Goal: Use online tool/utility: Utilize a website feature to perform a specific function

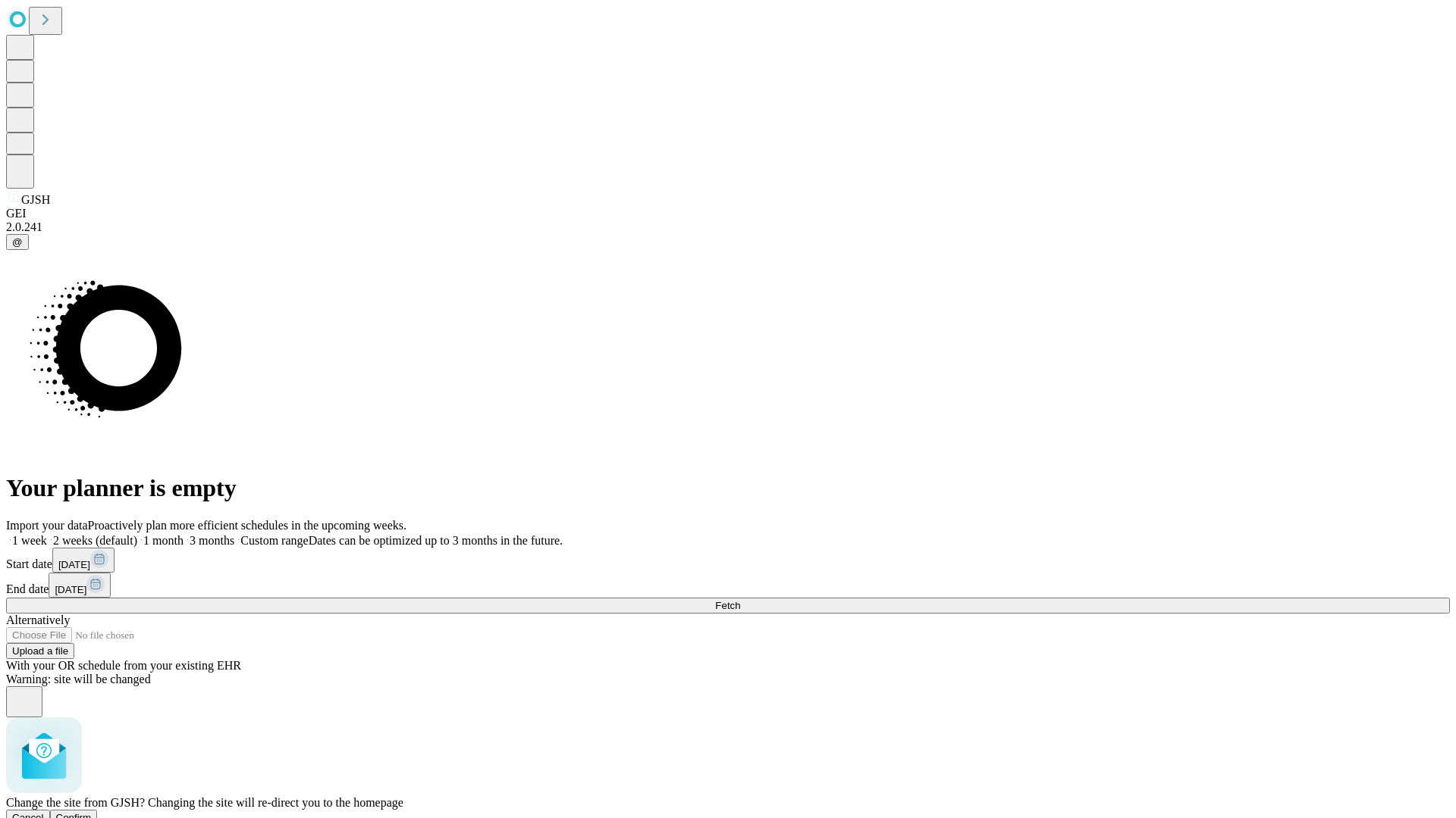
click at [92, 813] on span "Confirm" at bounding box center [74, 818] width 36 height 12
click at [137, 535] on label "2 weeks (default)" at bounding box center [92, 541] width 90 height 13
click at [740, 600] on span "Fetch" at bounding box center [727, 605] width 25 height 12
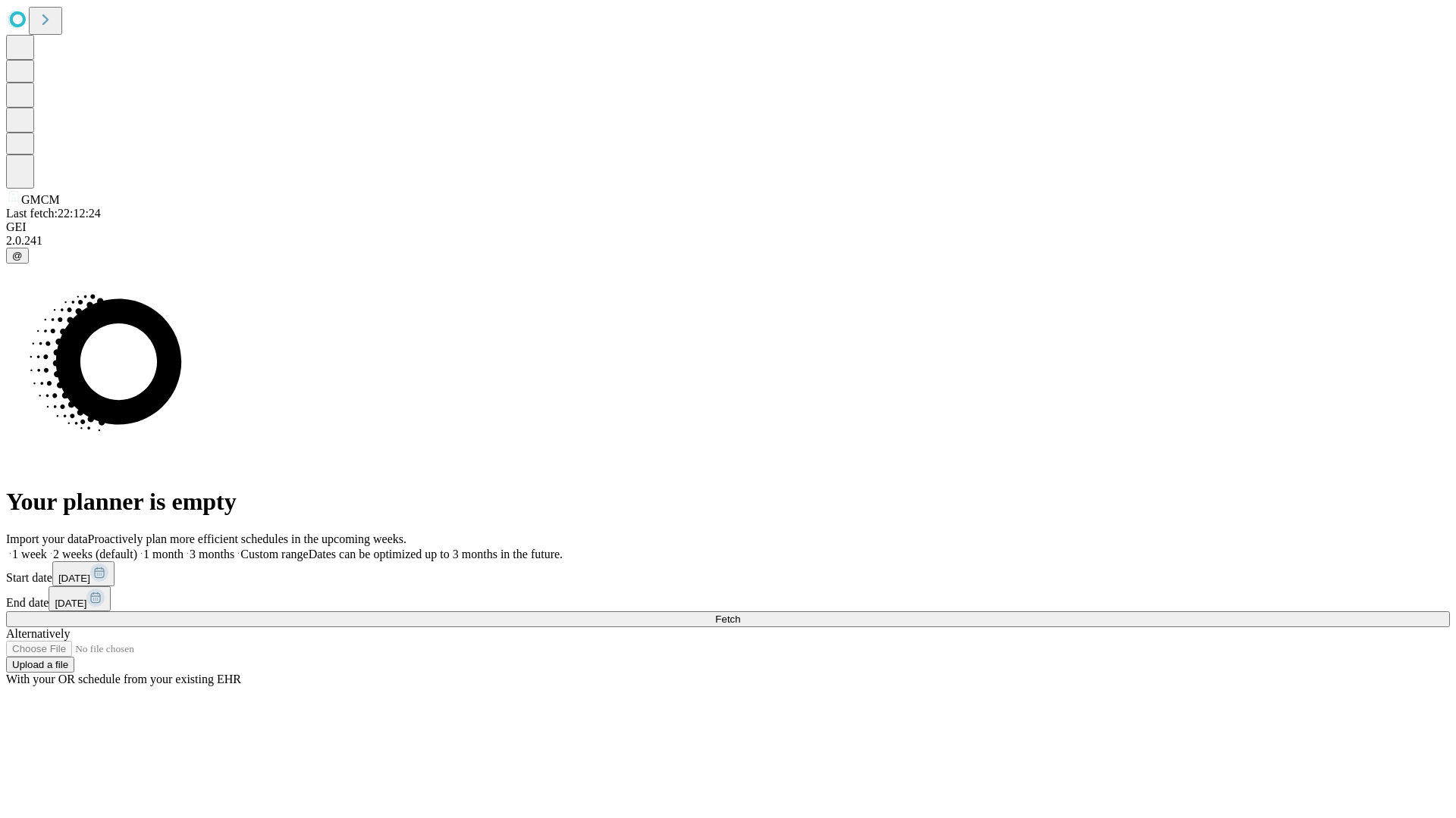
click at [137, 548] on label "2 weeks (default)" at bounding box center [92, 554] width 90 height 13
click at [740, 614] on span "Fetch" at bounding box center [727, 620] width 25 height 12
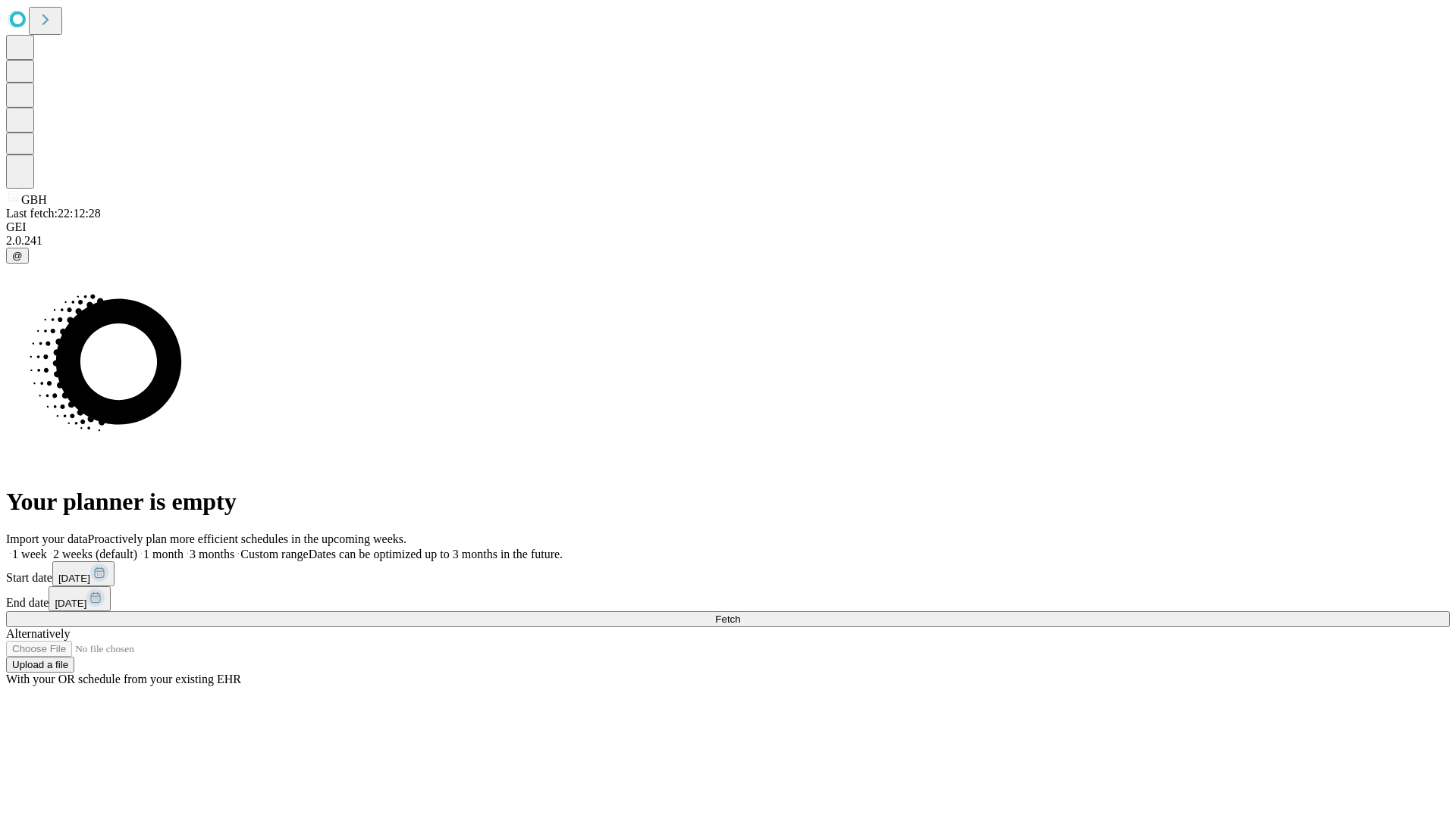
click at [137, 548] on label "2 weeks (default)" at bounding box center [92, 554] width 90 height 13
click at [740, 614] on span "Fetch" at bounding box center [727, 620] width 25 height 12
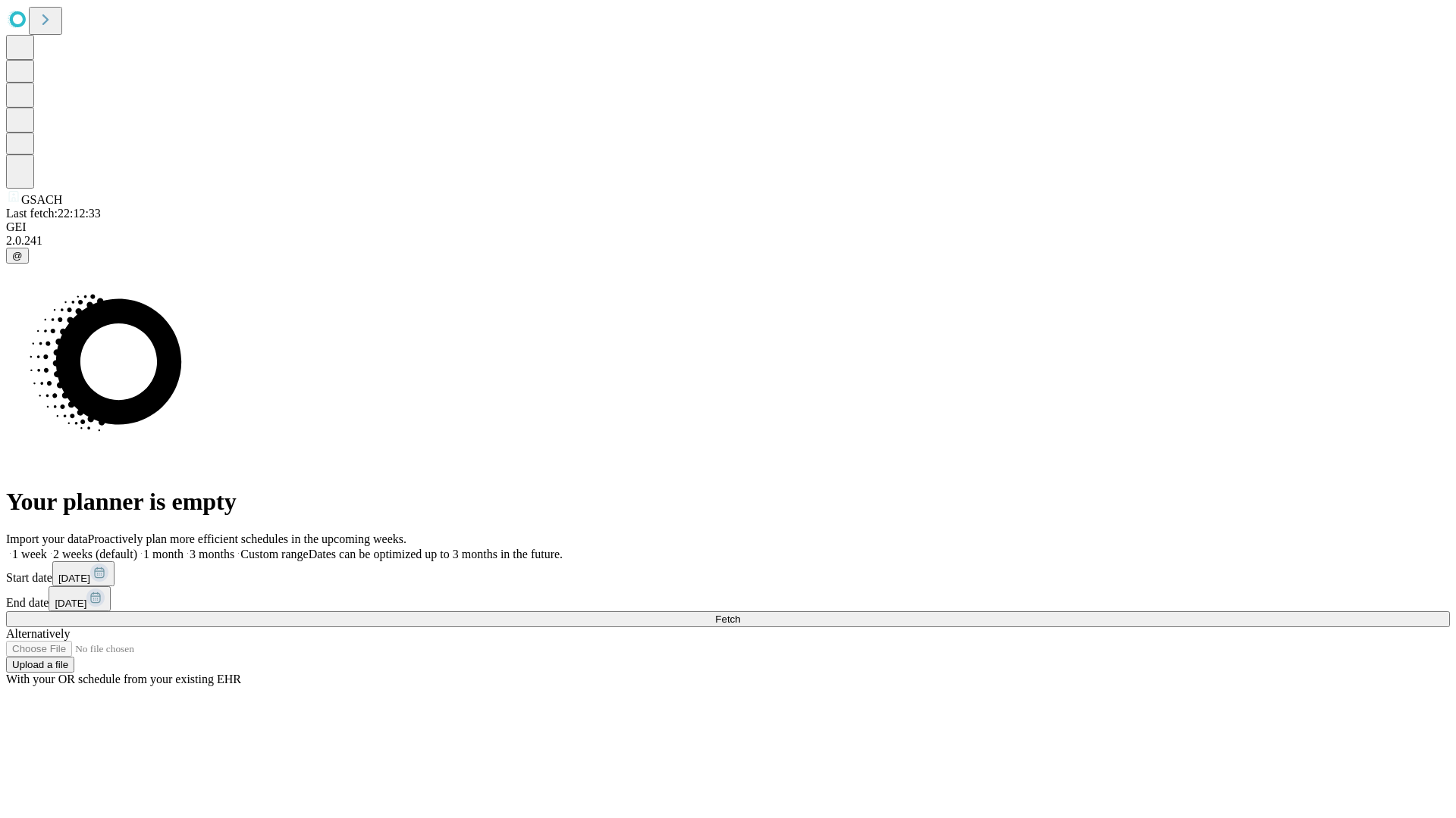
click at [137, 548] on label "2 weeks (default)" at bounding box center [92, 554] width 90 height 13
click at [740, 614] on span "Fetch" at bounding box center [727, 620] width 25 height 12
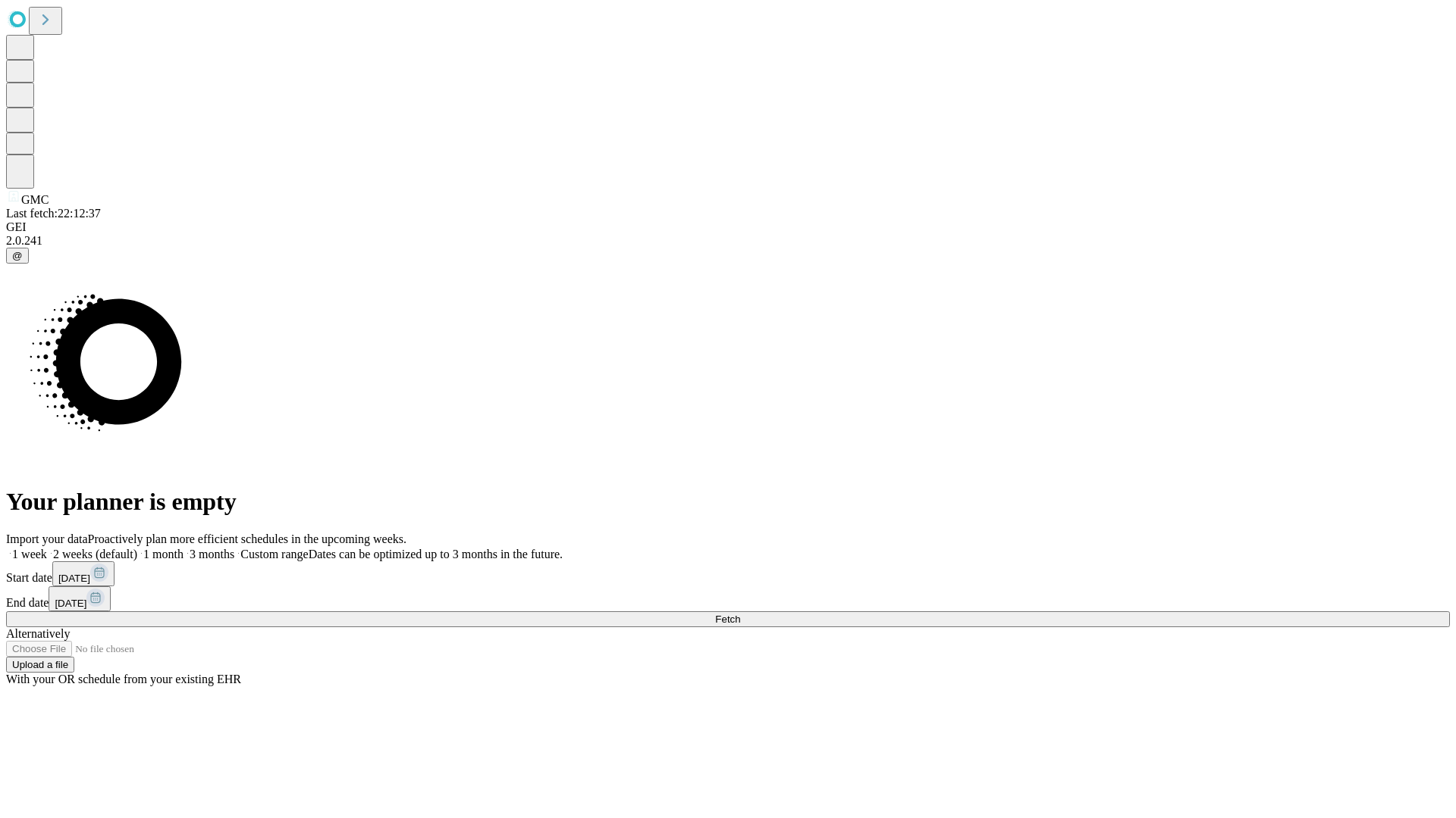
click at [740, 614] on span "Fetch" at bounding box center [727, 620] width 25 height 12
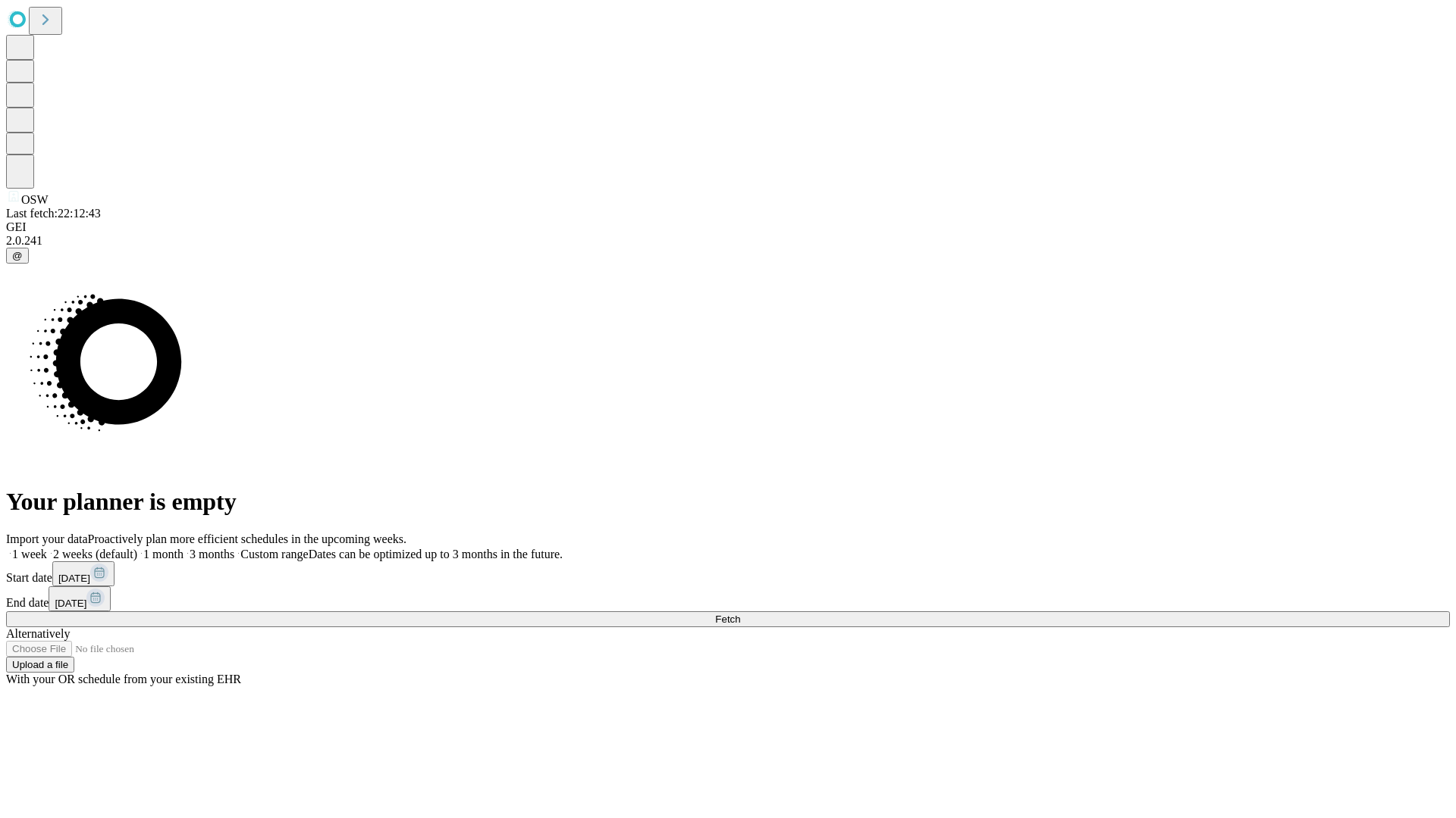
click at [137, 548] on label "2 weeks (default)" at bounding box center [92, 554] width 90 height 13
click at [740, 614] on span "Fetch" at bounding box center [727, 620] width 25 height 12
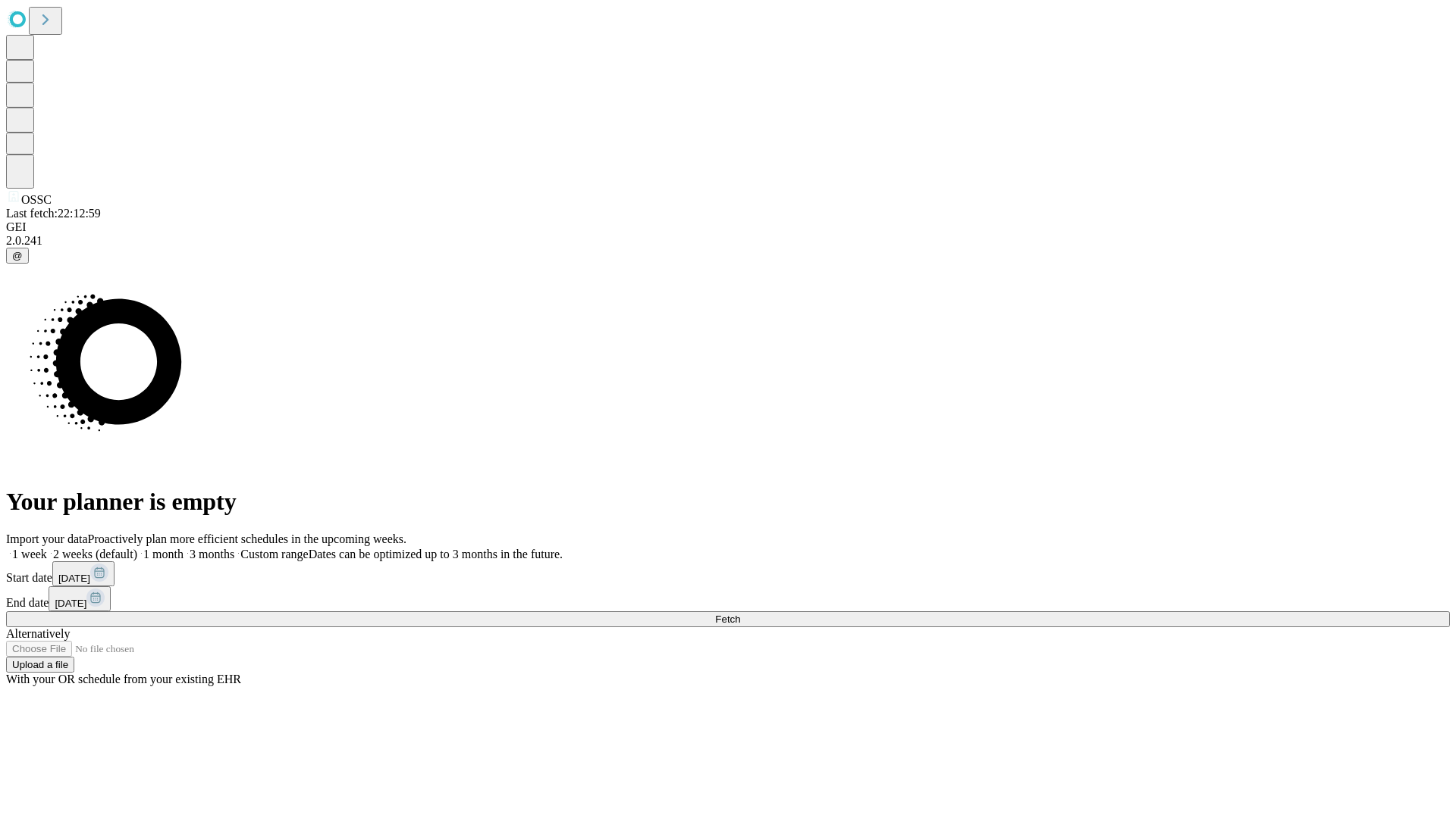
click at [740, 614] on span "Fetch" at bounding box center [727, 620] width 25 height 12
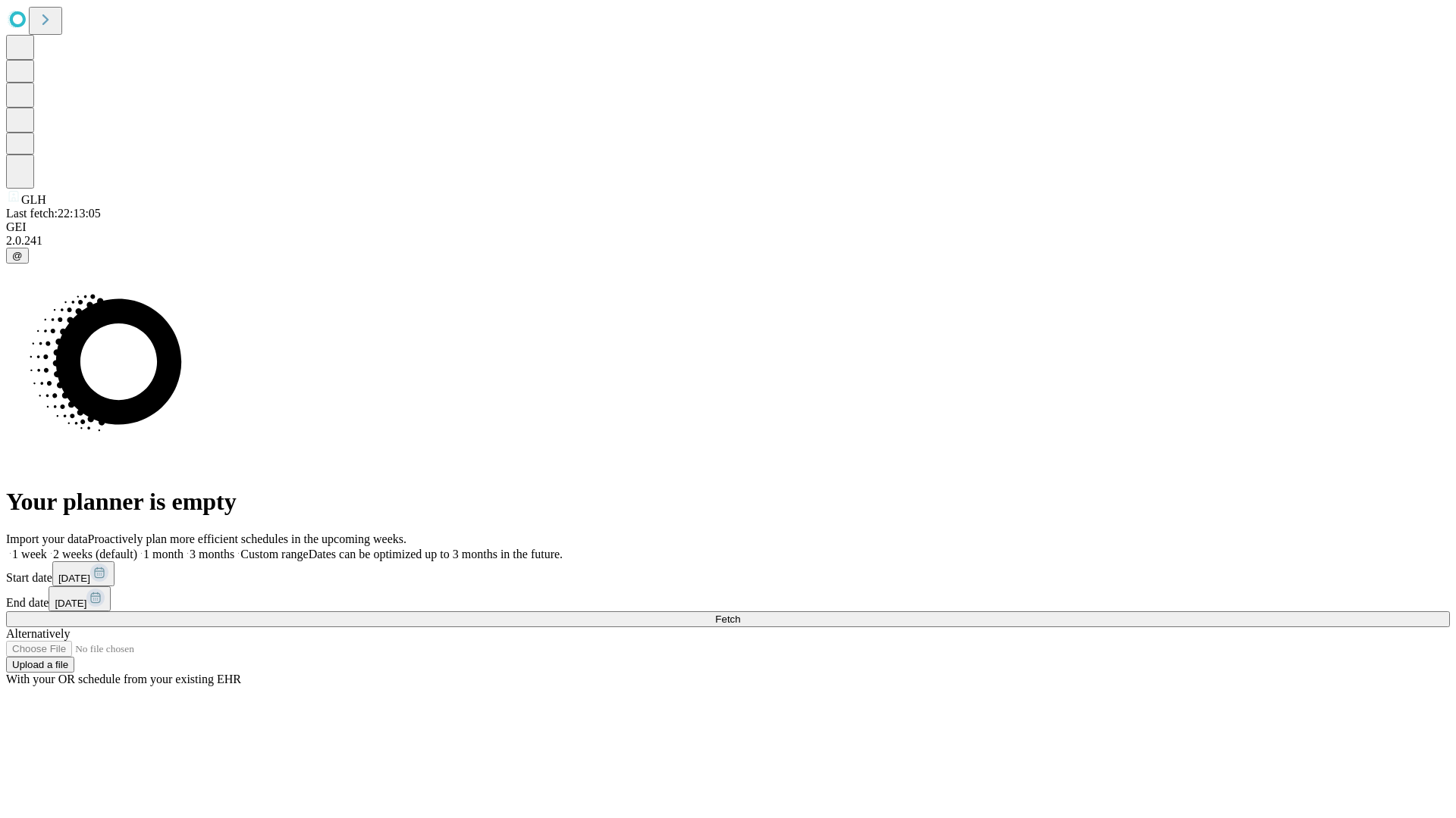
click at [137, 548] on label "2 weeks (default)" at bounding box center [92, 554] width 90 height 13
click at [740, 614] on span "Fetch" at bounding box center [727, 620] width 25 height 12
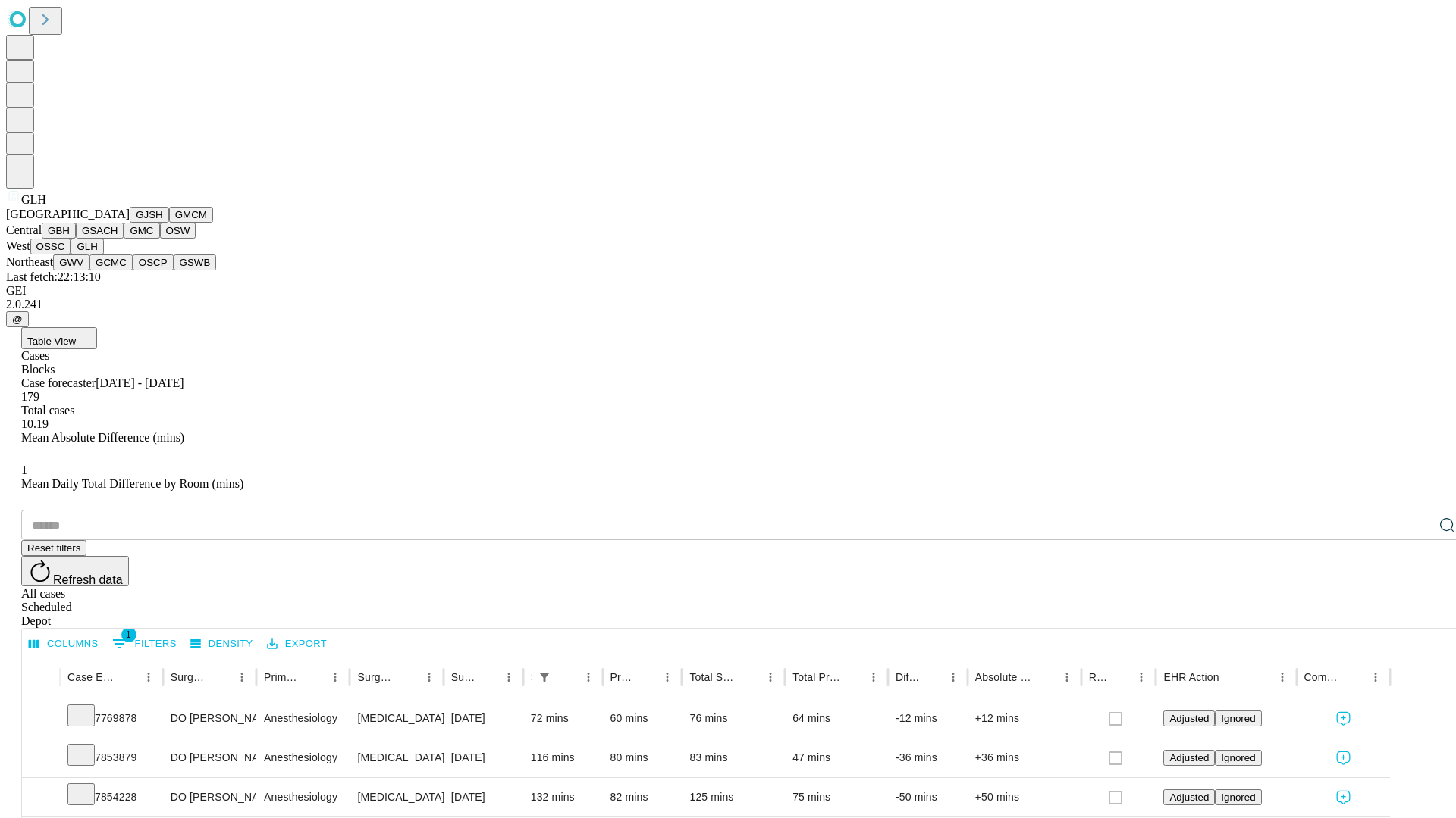
click at [89, 271] on button "GWV" at bounding box center [71, 263] width 37 height 16
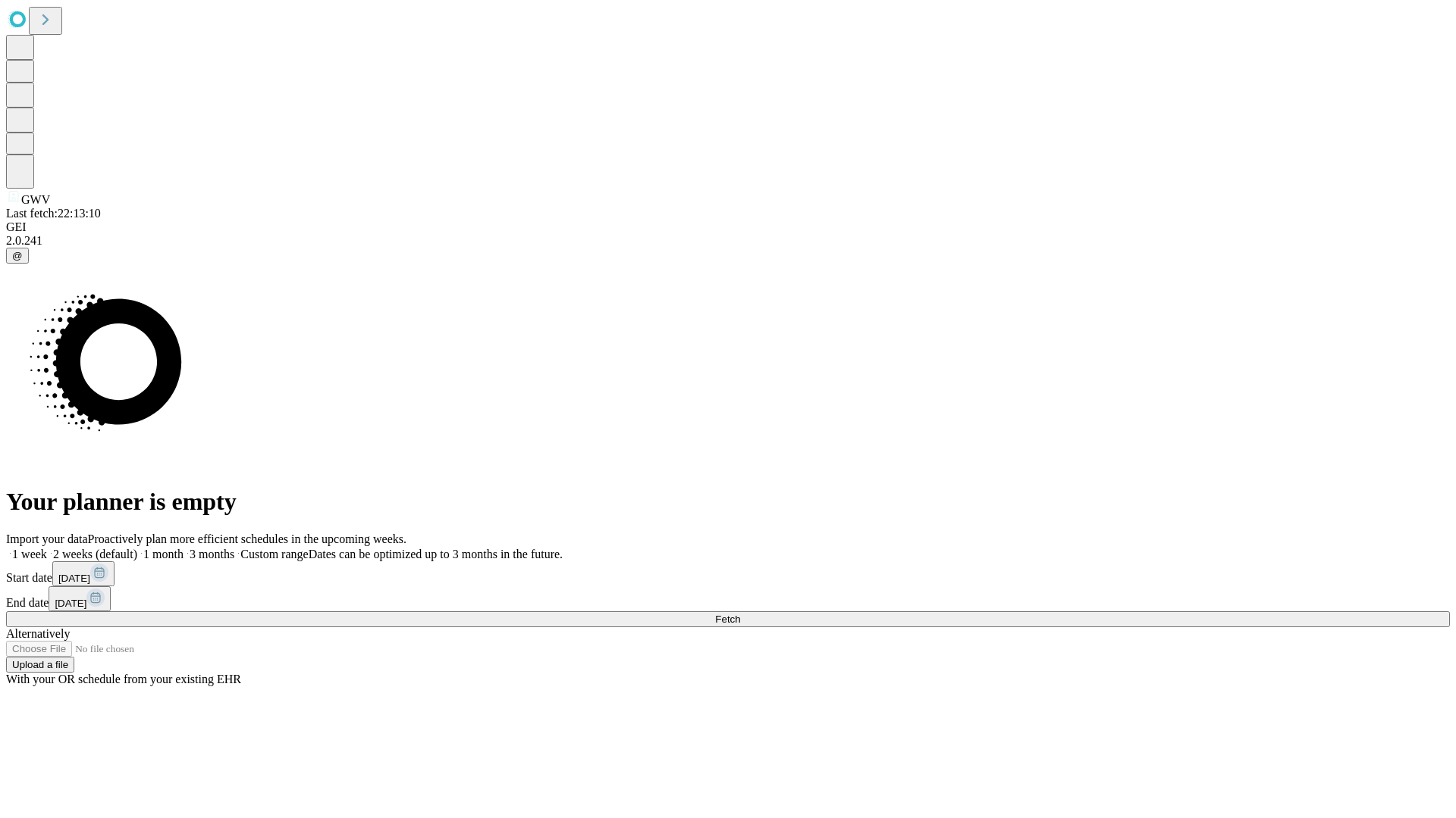
click at [137, 548] on label "2 weeks (default)" at bounding box center [92, 554] width 90 height 13
click at [740, 614] on span "Fetch" at bounding box center [727, 620] width 25 height 12
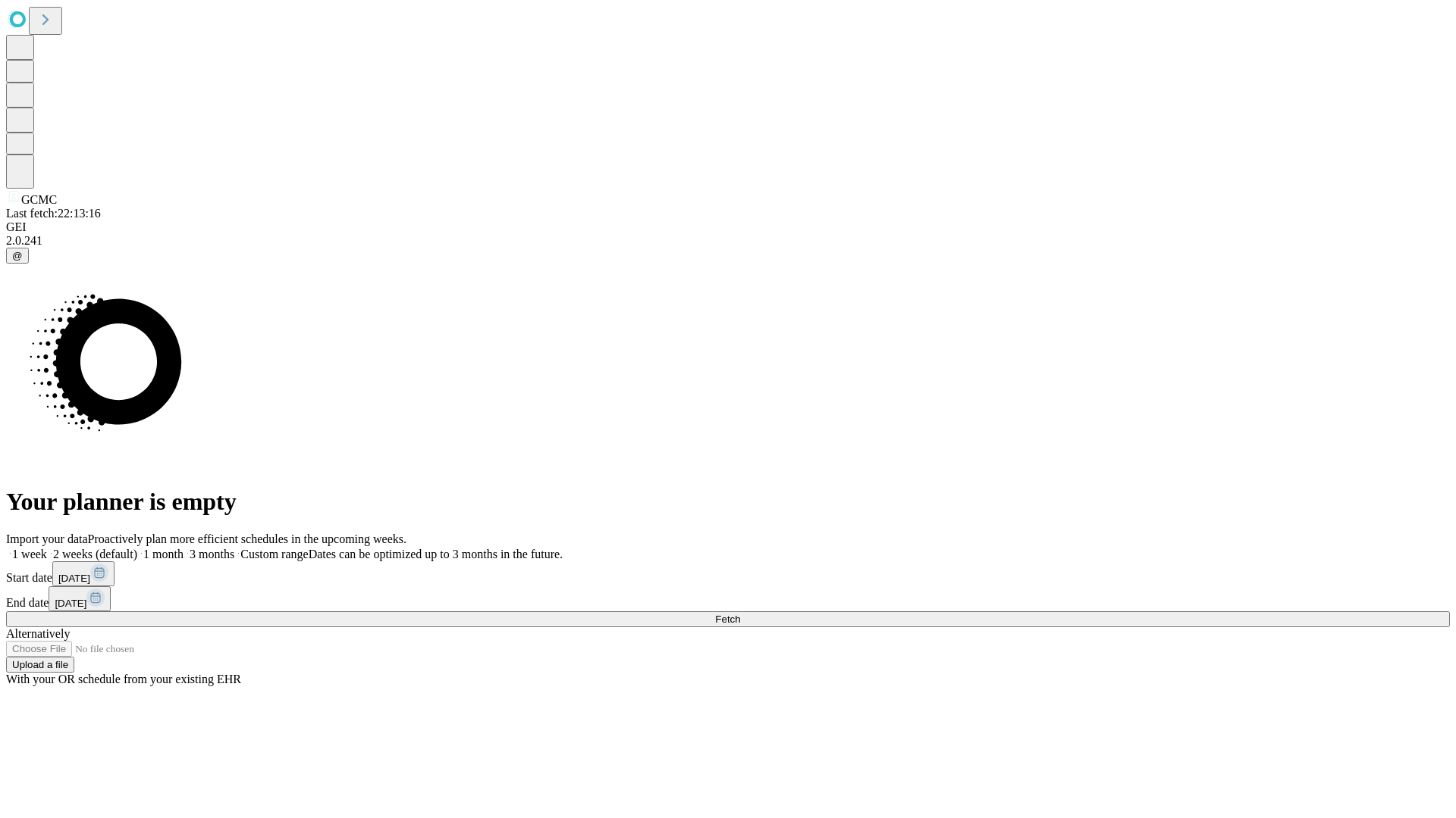
click at [137, 548] on label "2 weeks (default)" at bounding box center [92, 554] width 90 height 13
click at [740, 614] on span "Fetch" at bounding box center [727, 620] width 25 height 12
